Goal: Task Accomplishment & Management: Manage account settings

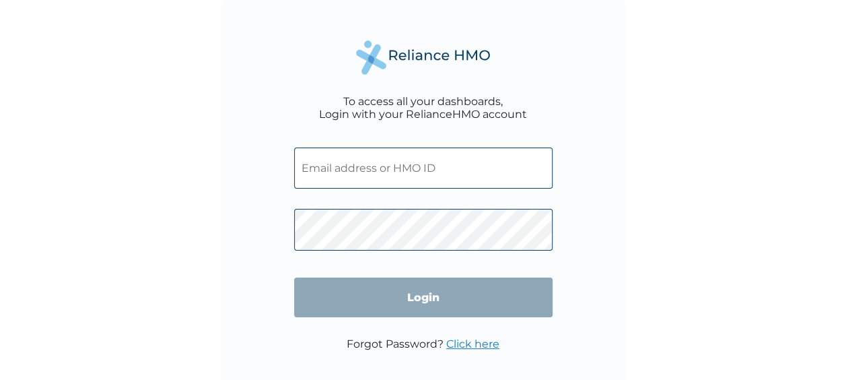
type input "tersur.kajo@gmail.com"
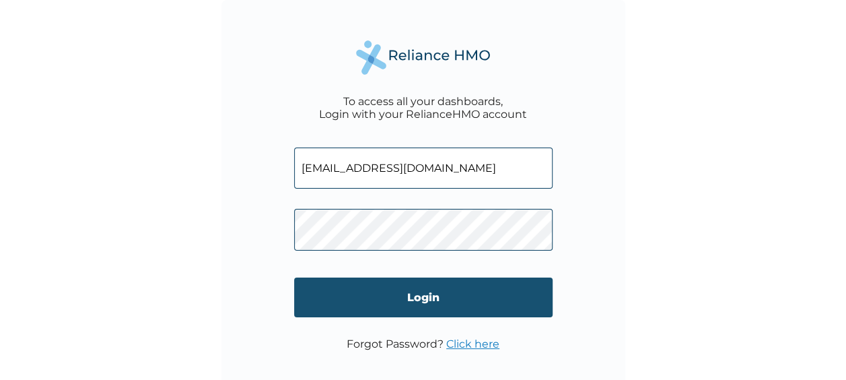
click at [423, 299] on input "Login" at bounding box center [423, 297] width 258 height 40
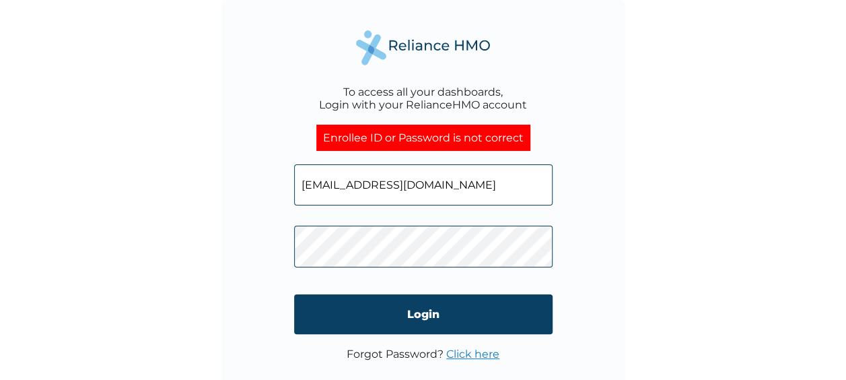
scroll to position [24, 0]
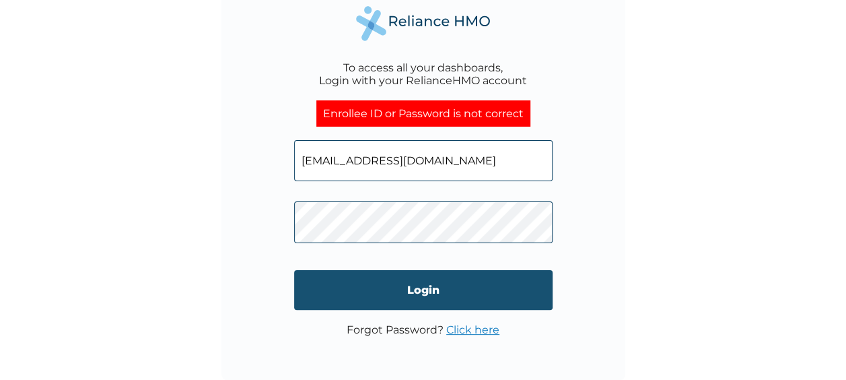
click at [429, 297] on input "Login" at bounding box center [423, 290] width 258 height 40
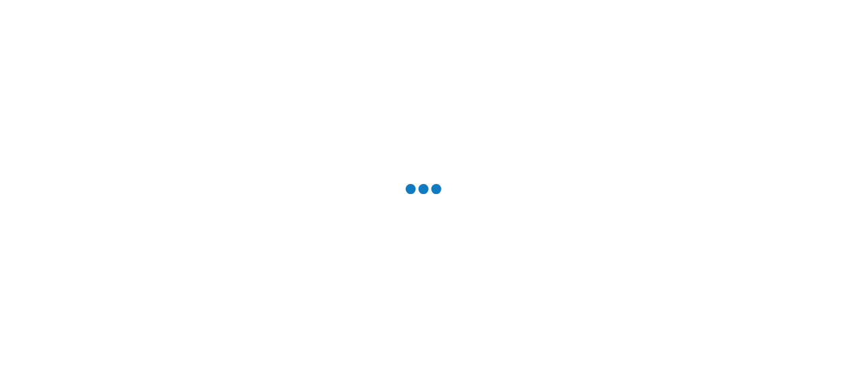
scroll to position [0, 0]
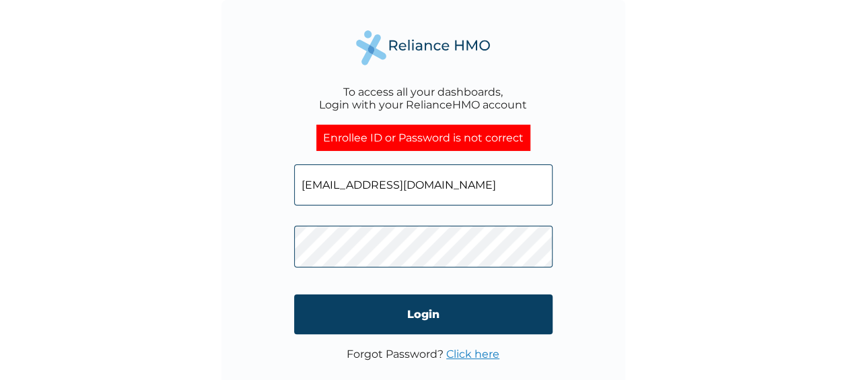
click at [455, 175] on input "tersur.kajo@gmail.com" at bounding box center [423, 184] width 258 height 41
click at [686, 249] on div "To access all your dashboards, Login with your RelianceHMO account Enrollee ID …" at bounding box center [423, 190] width 846 height 380
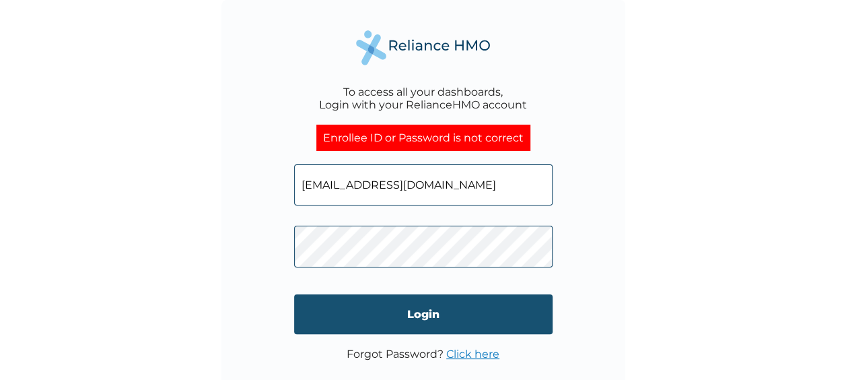
click at [435, 311] on input "Login" at bounding box center [423, 314] width 258 height 40
